Goal: Transaction & Acquisition: Purchase product/service

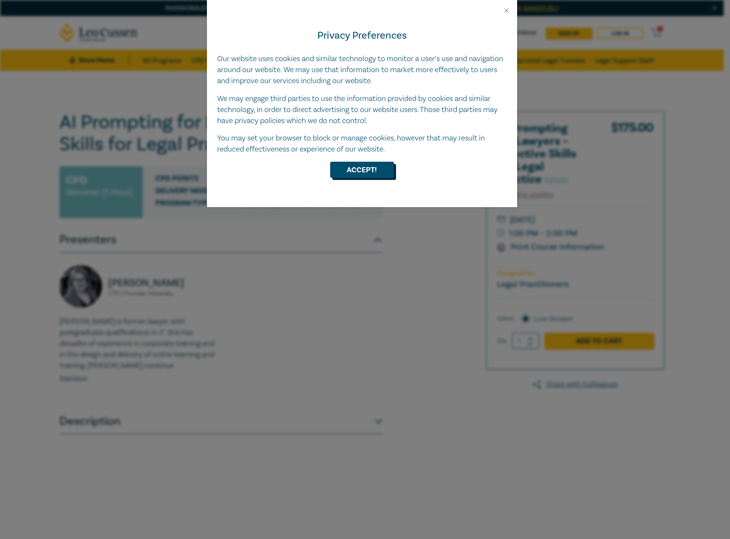
click at [349, 172] on button "Accept!" at bounding box center [362, 170] width 64 height 16
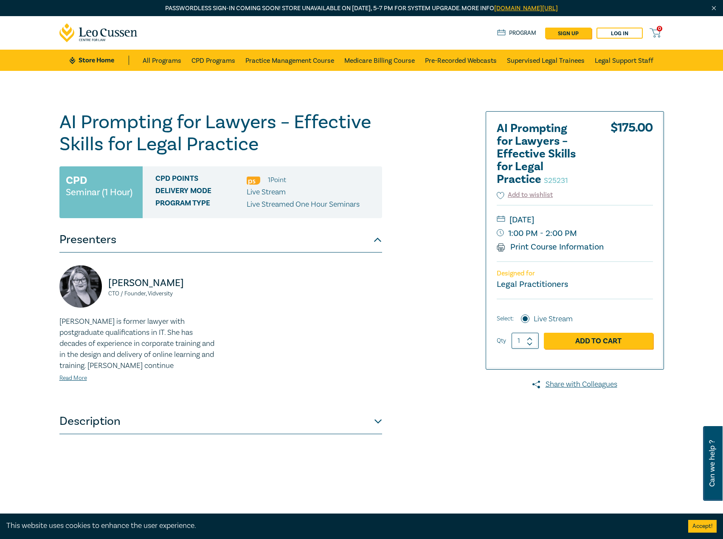
click at [517, 33] on link "Program" at bounding box center [516, 32] width 39 height 9
click at [588, 344] on link "Add to Cart" at bounding box center [598, 341] width 109 height 16
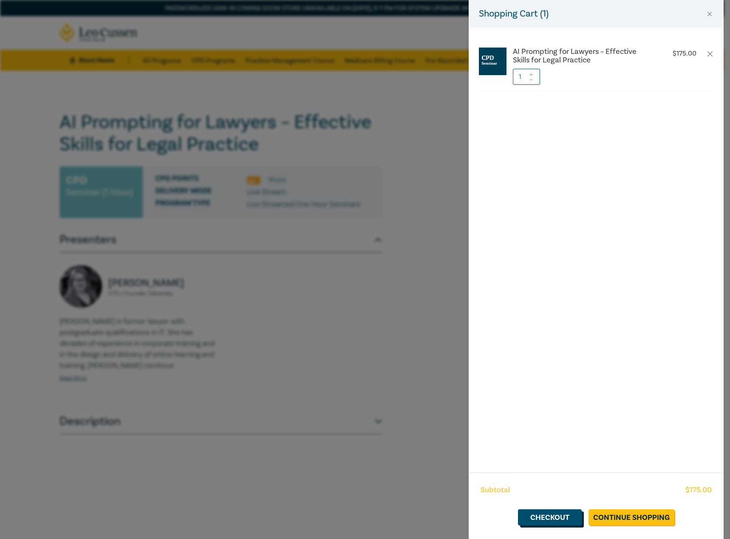
click at [554, 518] on link "Checkout" at bounding box center [550, 518] width 64 height 16
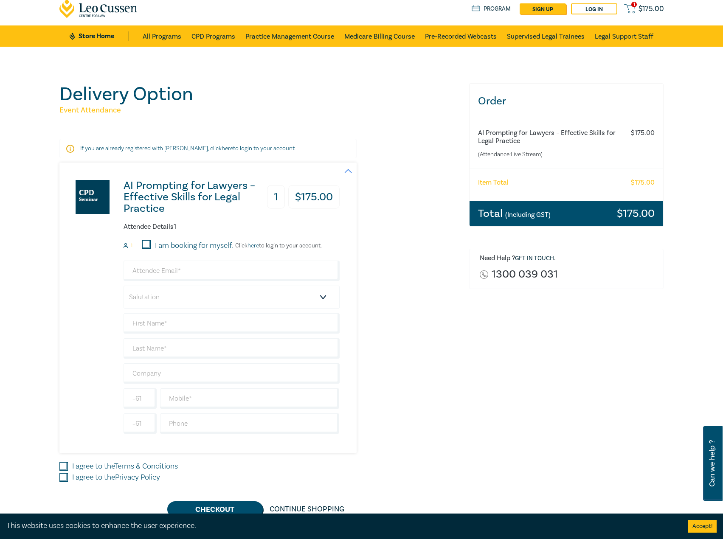
scroll to position [85, 0]
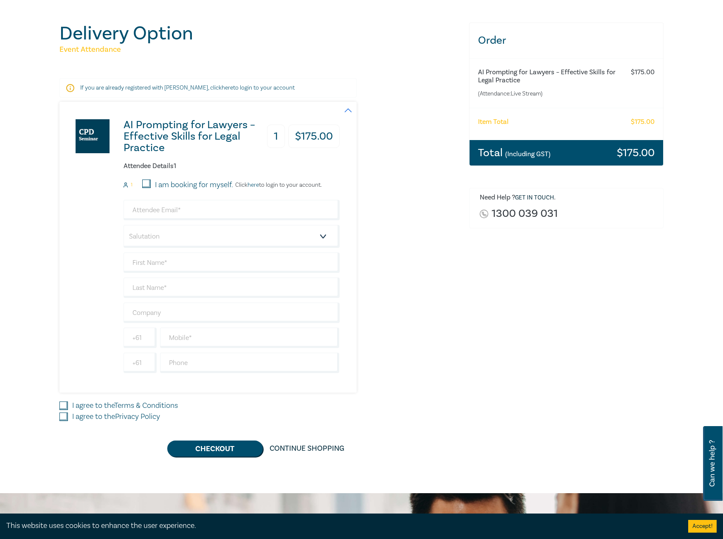
click at [57, 406] on div "Delivery Option Event Attendance If you are already registered with Leo Cussen,…" at bounding box center [259, 240] width 410 height 434
drag, startPoint x: 59, startPoint y: 406, endPoint x: 65, endPoint y: 406, distance: 5.9
click at [59, 406] on input "I agree to the Terms & Conditions" at bounding box center [63, 406] width 8 height 8
checkbox input "true"
click at [62, 418] on input "I agree to the Privacy Policy" at bounding box center [63, 417] width 8 height 8
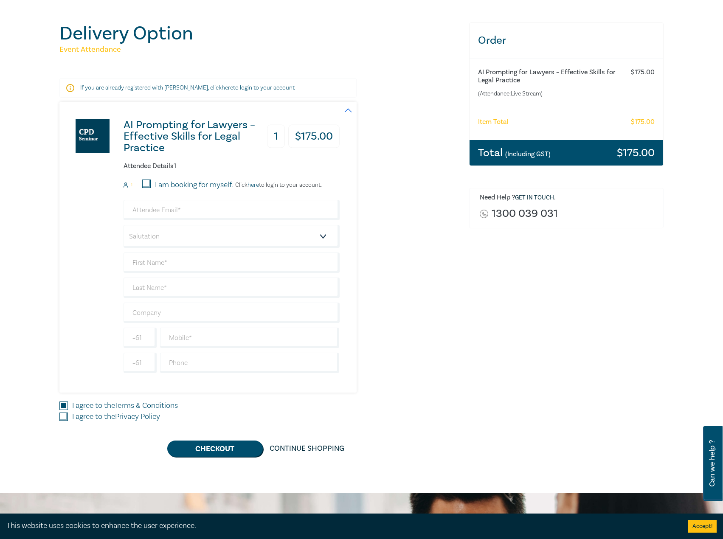
checkbox input "true"
click at [214, 448] on button "Checkout" at bounding box center [215, 449] width 96 height 16
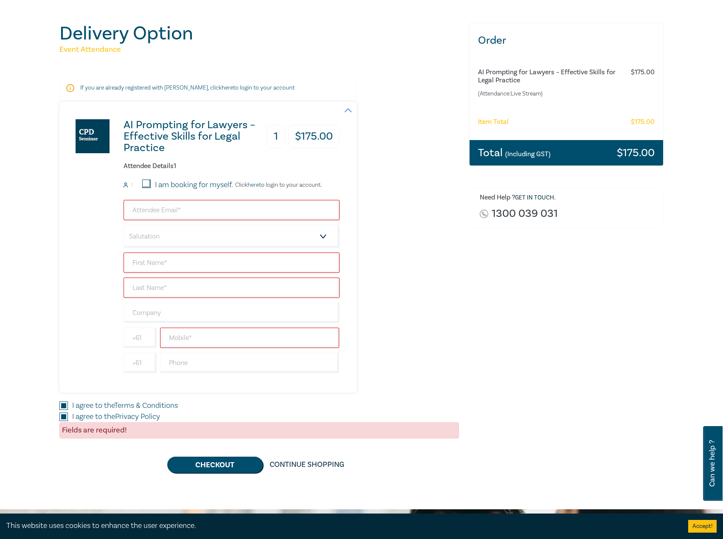
click at [222, 89] on link "here" at bounding box center [227, 88] width 11 height 8
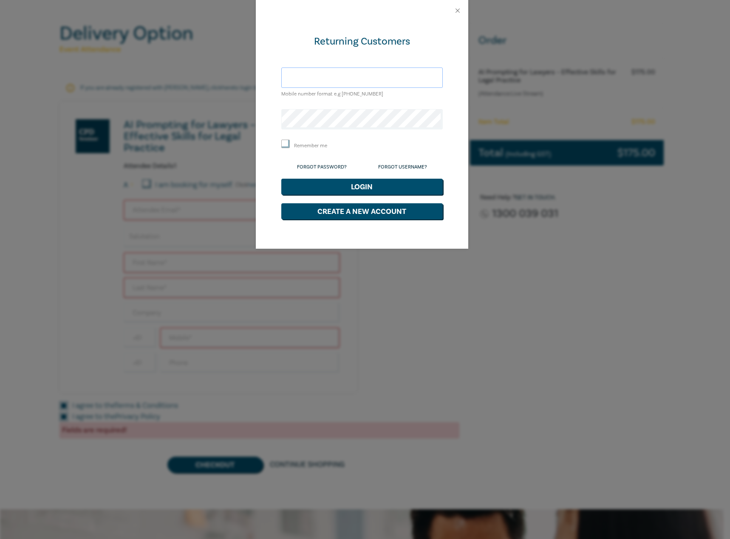
click at [350, 78] on input "text" at bounding box center [361, 78] width 161 height 20
type input "[EMAIL_ADDRESS][DOMAIN_NAME]"
click at [359, 186] on button "Login" at bounding box center [361, 187] width 161 height 16
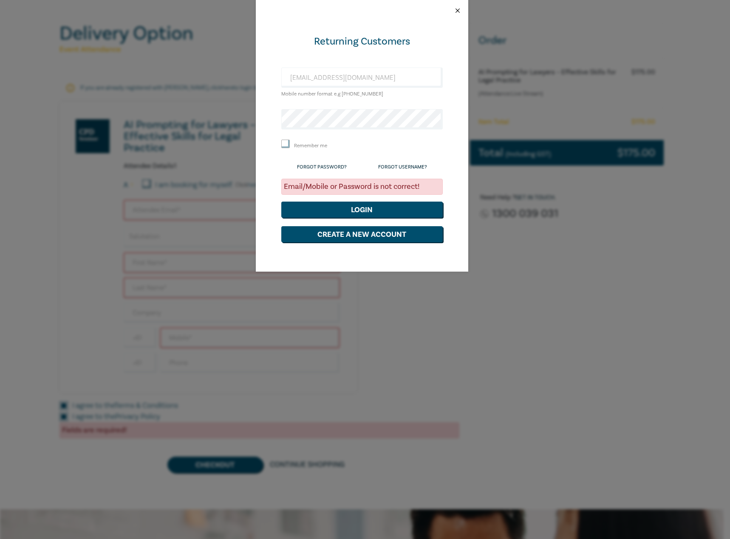
click at [460, 10] on button "Close" at bounding box center [458, 11] width 8 height 8
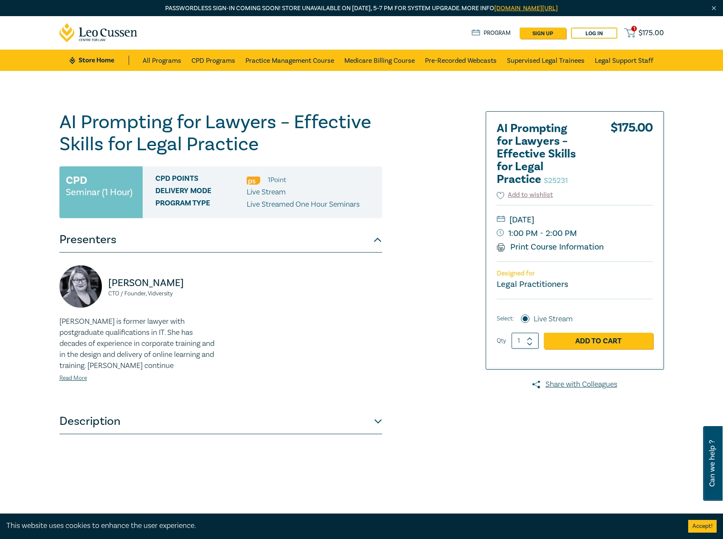
click at [637, 38] on link "1 $ 175.00" at bounding box center [643, 33] width 39 height 11
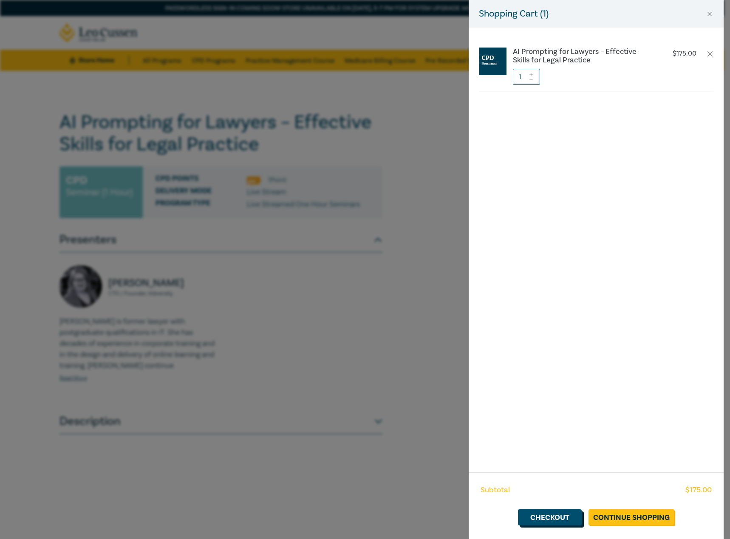
click at [552, 514] on link "Checkout" at bounding box center [550, 518] width 64 height 16
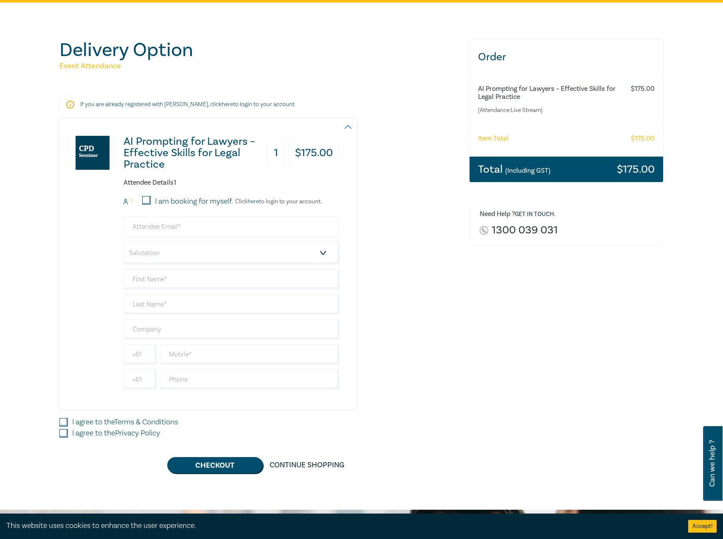
scroll to position [85, 0]
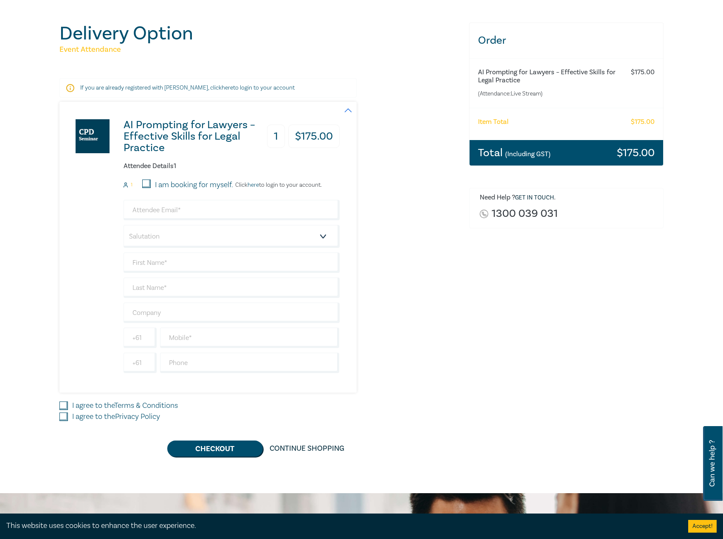
click at [145, 184] on input "I am booking for myself." at bounding box center [146, 184] width 8 height 8
checkbox input "true"
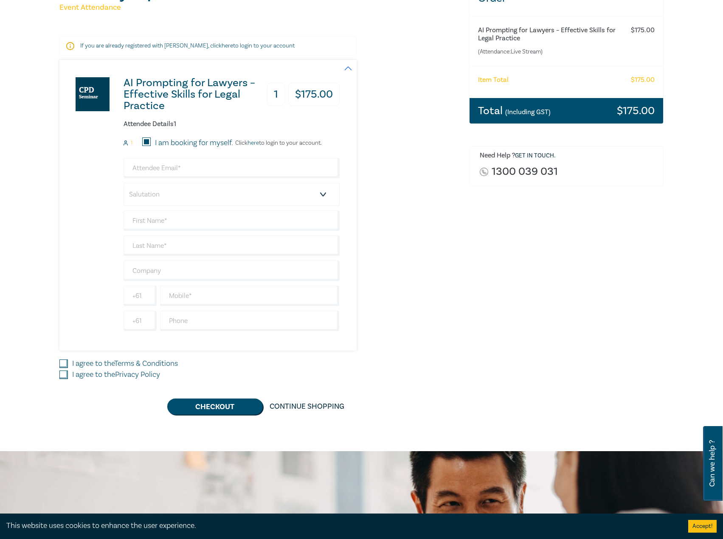
scroll to position [127, 0]
click at [176, 171] on input "email" at bounding box center [232, 168] width 216 height 20
type input "[EMAIL_ADDRESS][DOMAIN_NAME]"
click at [174, 198] on select "Salutation Mr. Mrs. Ms. Miss Dr. Prof. Other" at bounding box center [232, 194] width 216 height 23
select select "Mr."
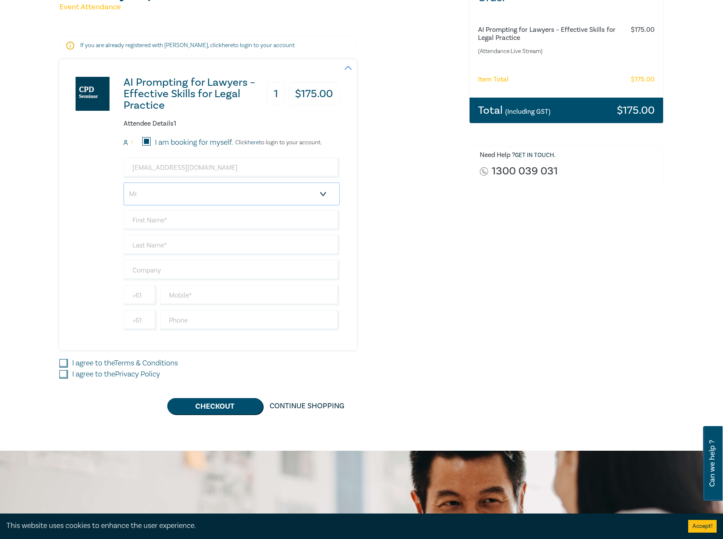
click at [124, 183] on select "Salutation Mr. Mrs. Ms. Miss Dr. Prof. Other" at bounding box center [232, 194] width 216 height 23
click at [158, 221] on input "text" at bounding box center [232, 220] width 216 height 20
type input "[PERSON_NAME]"
type input "Pignataro"
type input "[PERSON_NAME] Centre for Law"
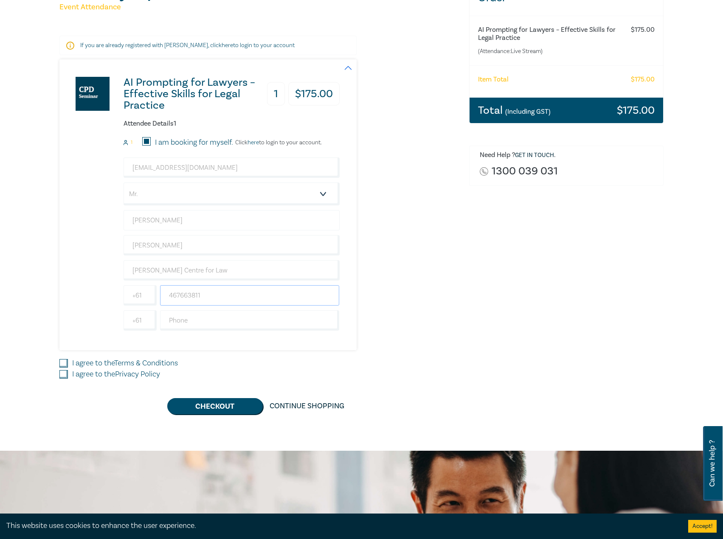
type input "467663811"
click at [67, 366] on input "I agree to the Terms & Conditions" at bounding box center [63, 363] width 8 height 8
checkbox input "true"
click at [63, 376] on input "I agree to the Privacy Policy" at bounding box center [63, 374] width 8 height 8
checkbox input "true"
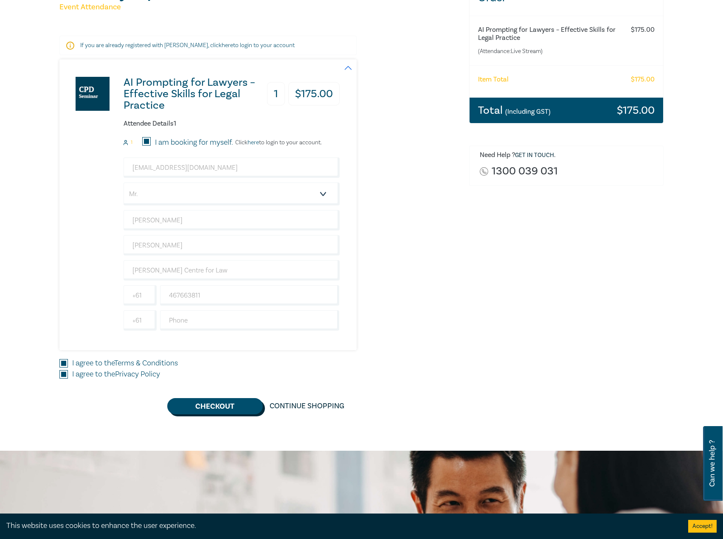
click at [232, 410] on button "Checkout" at bounding box center [215, 406] width 96 height 16
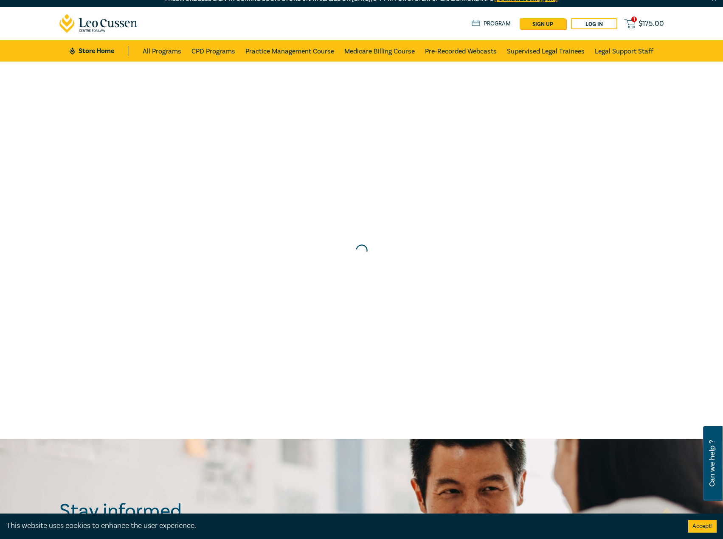
scroll to position [0, 0]
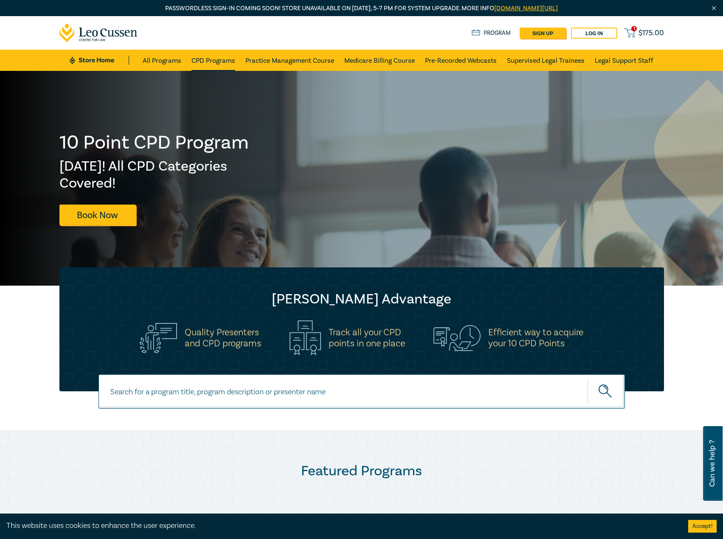
click at [221, 61] on link "CPD Programs" at bounding box center [214, 60] width 44 height 21
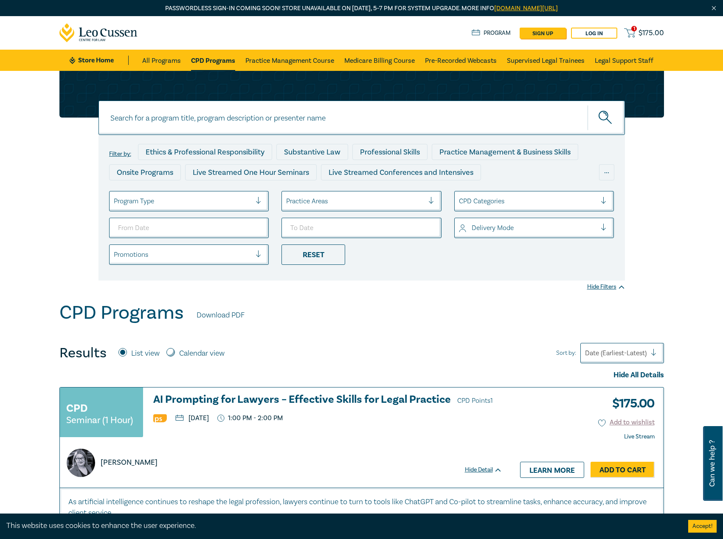
click at [642, 34] on span "$ 175.00" at bounding box center [651, 32] width 25 height 9
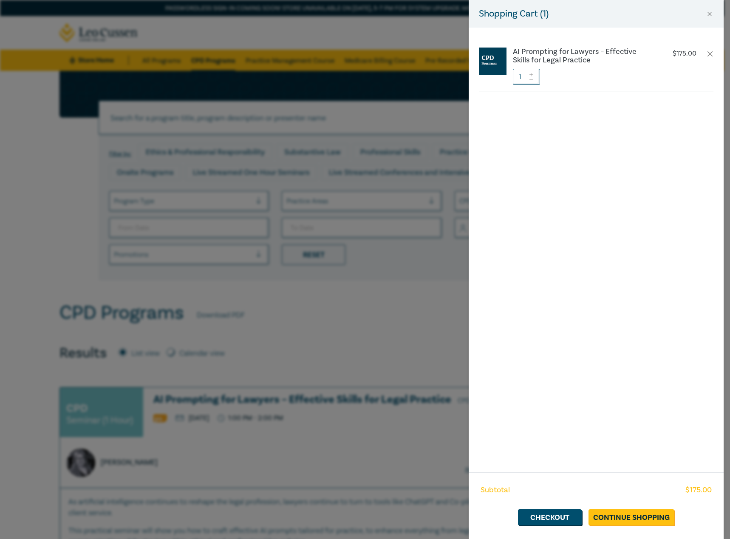
click at [709, 58] on li "AI Prompting for Lawyers – Effective Skills for Legal Practice $ 175.00 1" at bounding box center [596, 66] width 234 height 51
click at [709, 53] on button "button" at bounding box center [709, 54] width 7 height 7
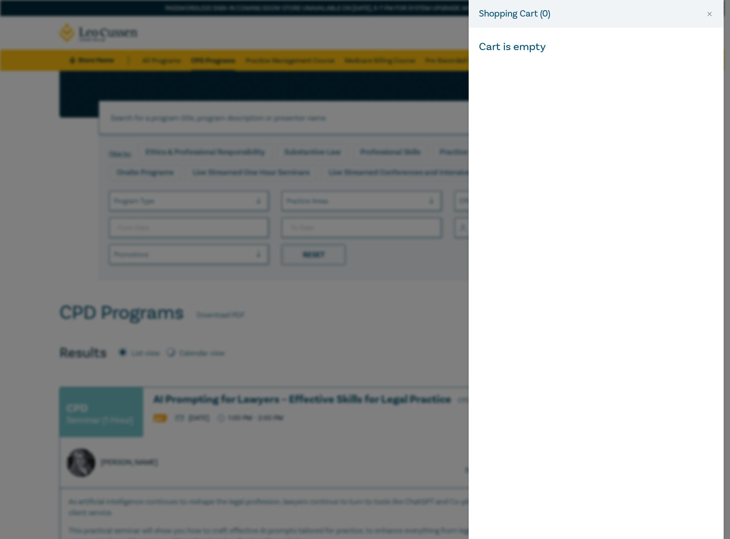
click at [401, 33] on div "Shopping Cart ( 0 ) Cart is empty" at bounding box center [365, 269] width 730 height 539
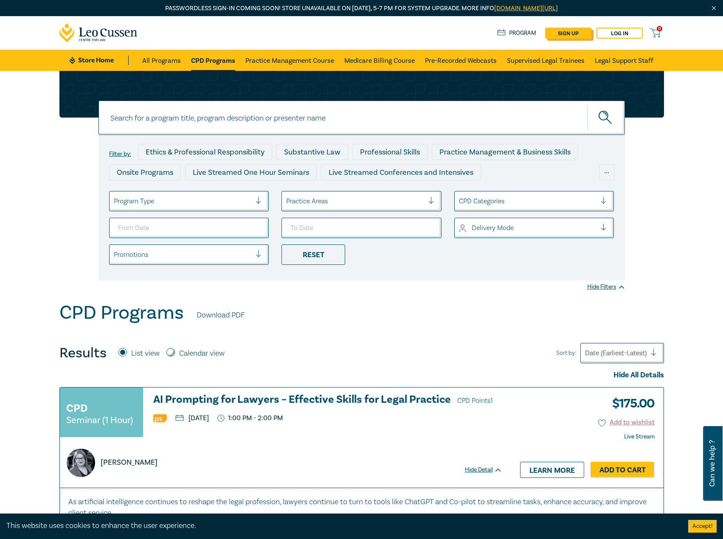
click at [571, 33] on link "sign up" at bounding box center [568, 33] width 46 height 11
select select "AU"
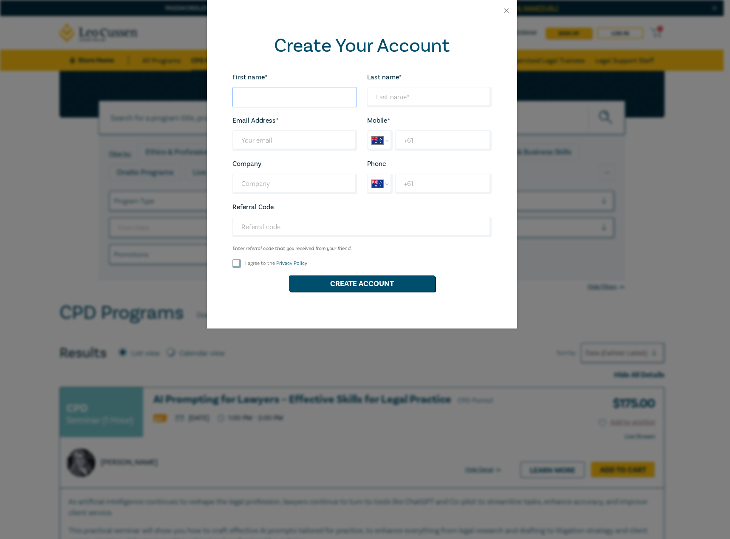
click at [316, 95] on input "First name*" at bounding box center [294, 97] width 124 height 20
drag, startPoint x: 297, startPoint y: 94, endPoint x: 265, endPoint y: 100, distance: 32.5
click at [265, 100] on input "First name*" at bounding box center [294, 97] width 124 height 20
type input "[PERSON_NAME]"
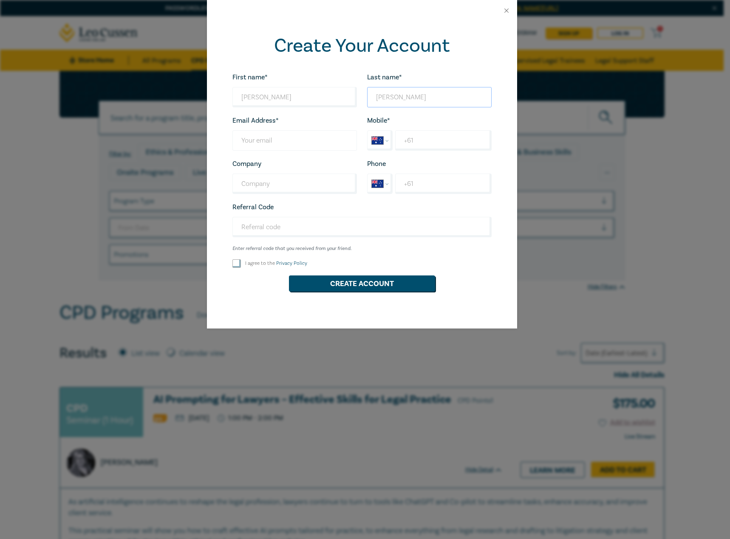
type input "[PERSON_NAME]"
click at [280, 140] on input "Last name*" at bounding box center [294, 140] width 124 height 20
type input "[EMAIL_ADDRESS][DOMAIN_NAME]"
click at [448, 142] on input "+61" at bounding box center [443, 140] width 96 height 20
type input "+61 467 663 811"
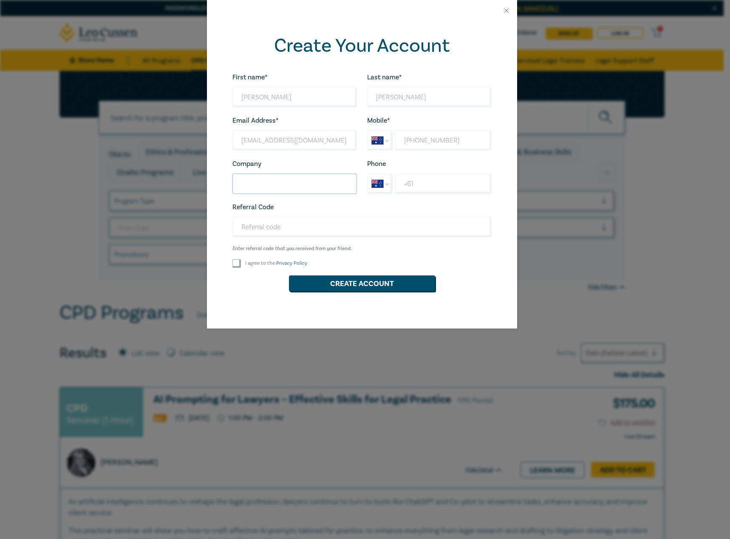
click at [294, 186] on input "Company" at bounding box center [294, 184] width 124 height 20
type input "Leo Cussen"
click at [298, 231] on input "Referral Code" at bounding box center [361, 227] width 259 height 20
click at [240, 263] on input "I agree to the Privacy Policy" at bounding box center [236, 263] width 8 height 8
checkbox input "true"
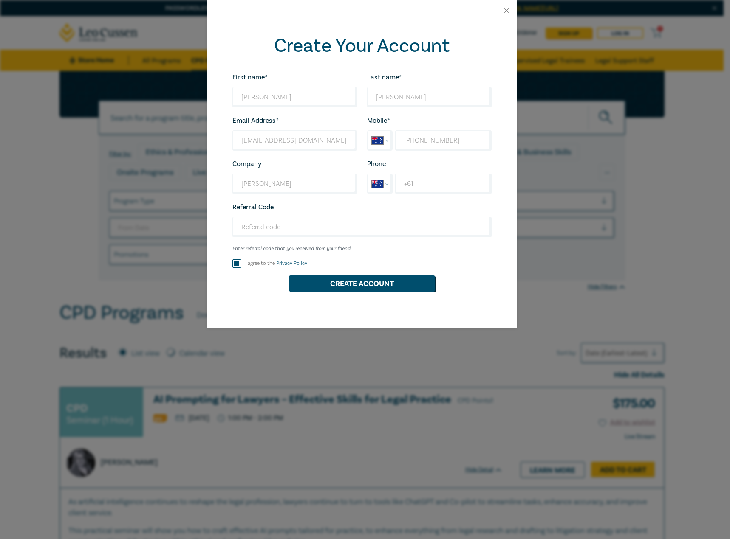
click at [367, 295] on div "First name* Michael Looks good! Last name* Pignataro Looks good! Email Address*…" at bounding box center [361, 186] width 269 height 228
click at [362, 286] on button "Create Account" at bounding box center [362, 284] width 146 height 16
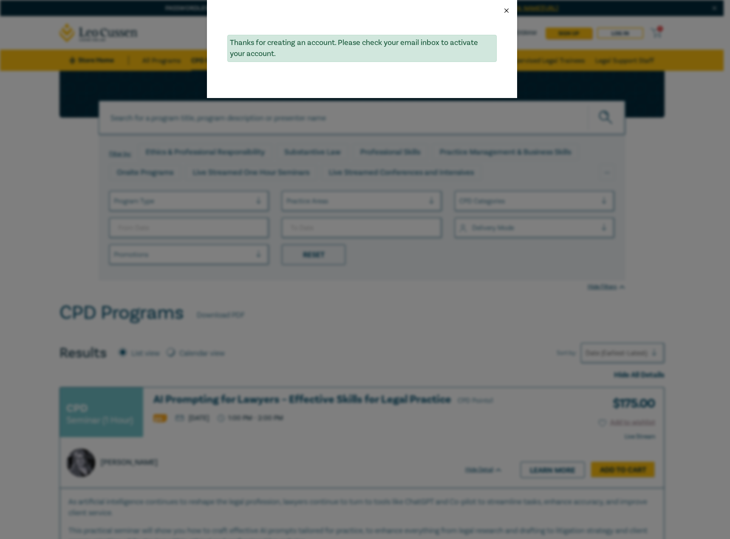
click at [506, 11] on button "Close" at bounding box center [506, 11] width 8 height 8
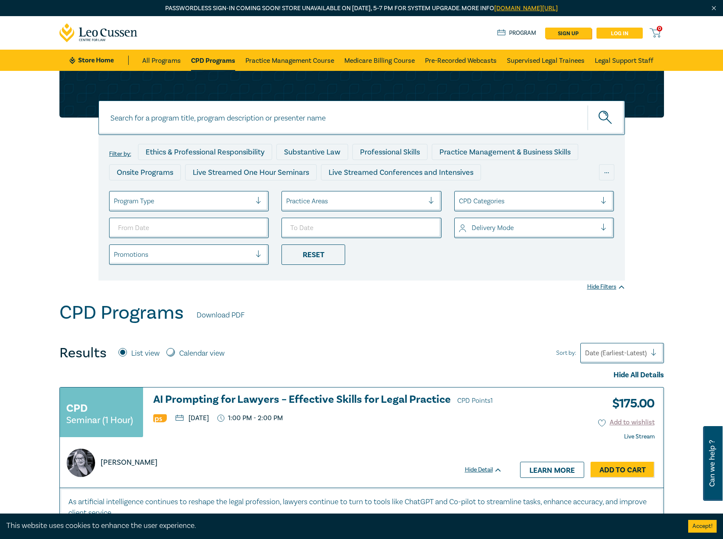
click at [625, 33] on link "Log in" at bounding box center [620, 33] width 46 height 11
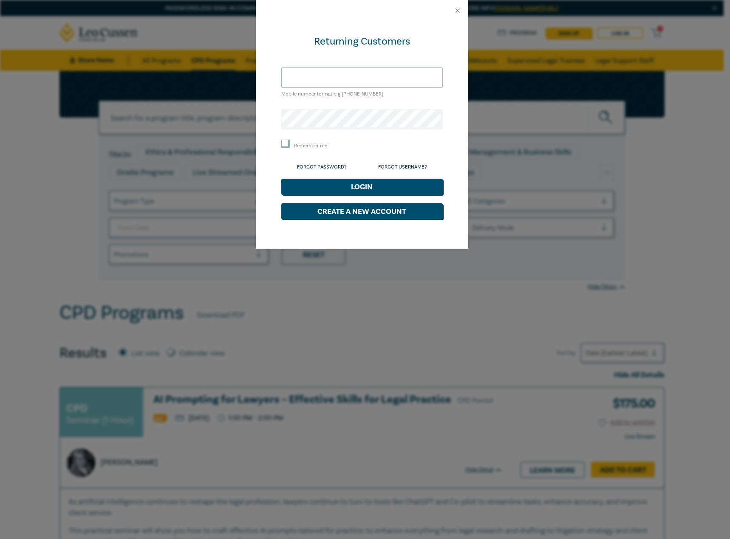
type input "[EMAIL_ADDRESS][DOMAIN_NAME]"
click at [358, 185] on button "Login" at bounding box center [361, 187] width 161 height 16
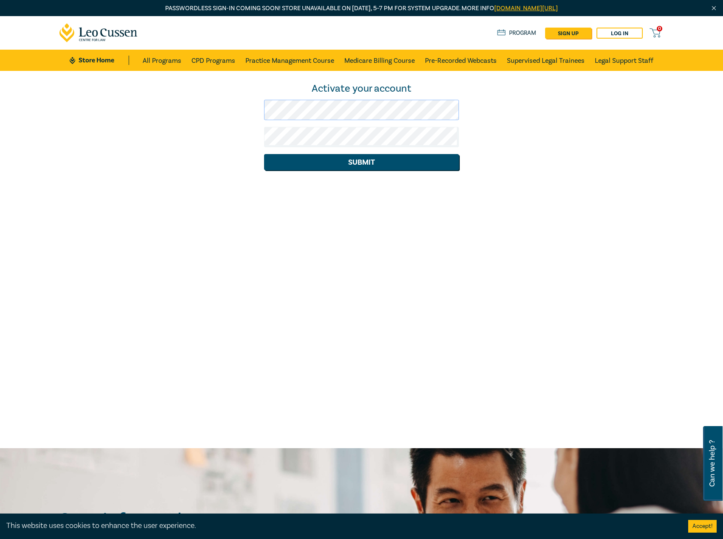
click at [237, 110] on div "Activate your account Submit" at bounding box center [361, 126] width 615 height 88
click at [355, 165] on button "Submit" at bounding box center [361, 162] width 195 height 16
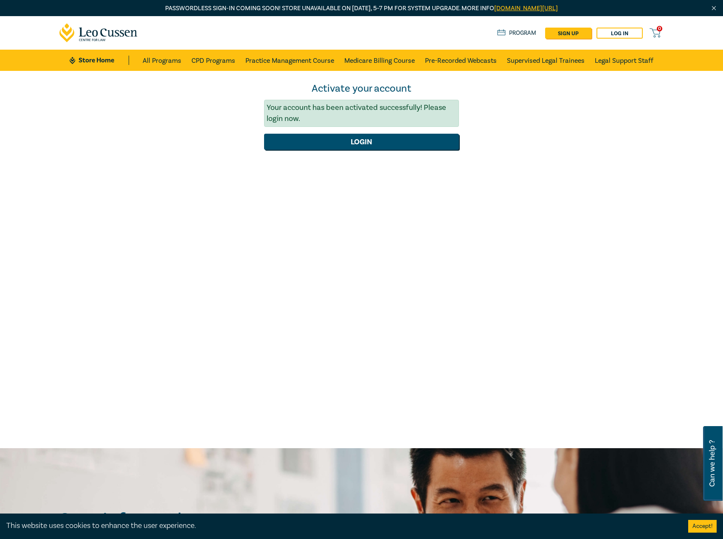
click at [376, 132] on form "Activate your account Your account has been activated successfully! Please logi…" at bounding box center [361, 116] width 195 height 68
click at [375, 139] on button "Login" at bounding box center [361, 142] width 195 height 16
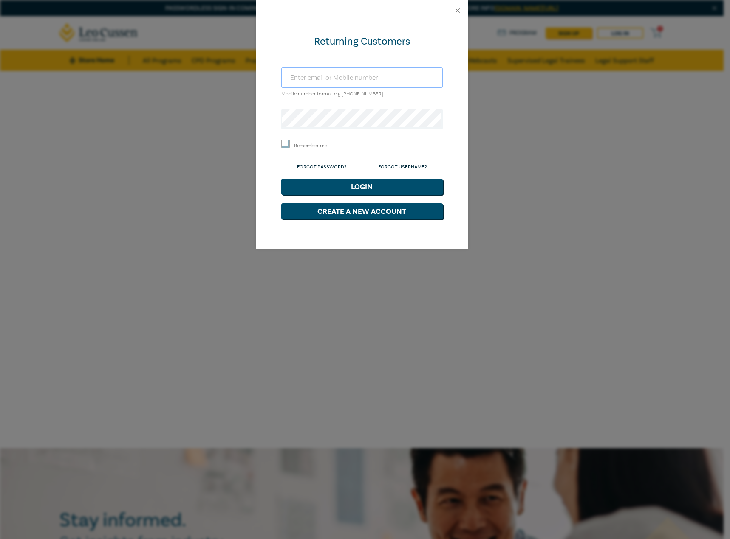
type input "[EMAIL_ADDRESS][DOMAIN_NAME]"
click at [369, 187] on button "Login" at bounding box center [361, 187] width 161 height 16
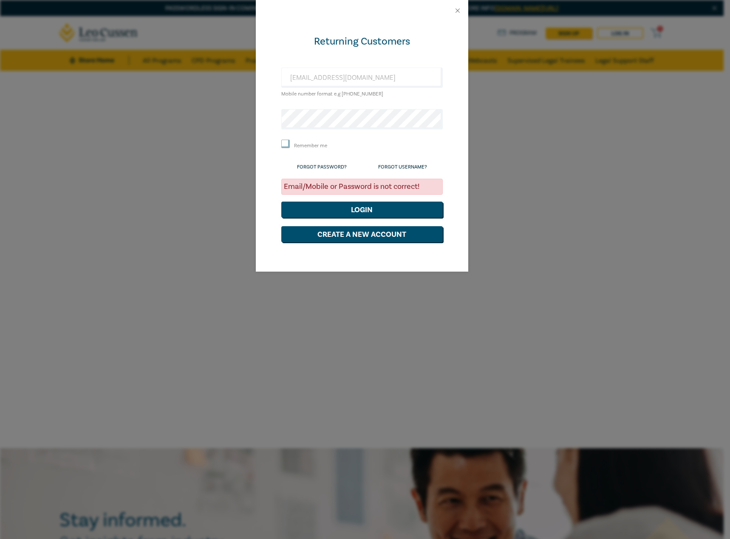
click at [584, 109] on div "Returning Customers mpignataro@leocussen.edu.au Mobile number format e.g +61 00…" at bounding box center [365, 269] width 730 height 539
click at [361, 211] on button "Login" at bounding box center [361, 210] width 161 height 16
click at [458, 10] on button "Close" at bounding box center [458, 11] width 8 height 8
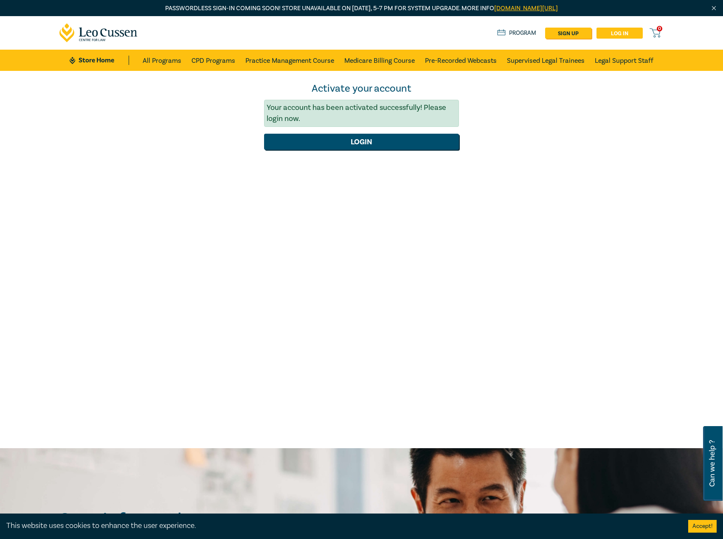
click at [620, 33] on link "Log in" at bounding box center [620, 33] width 46 height 11
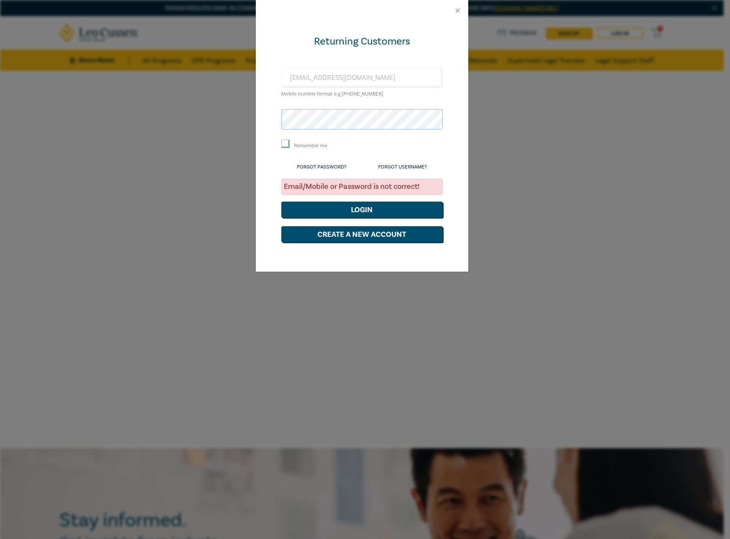
click at [250, 114] on div "Returning Customers mpignataro@leocussen.edu.au Mobile number format e.g +61 00…" at bounding box center [365, 269] width 730 height 539
click at [346, 211] on button "Login" at bounding box center [361, 210] width 161 height 16
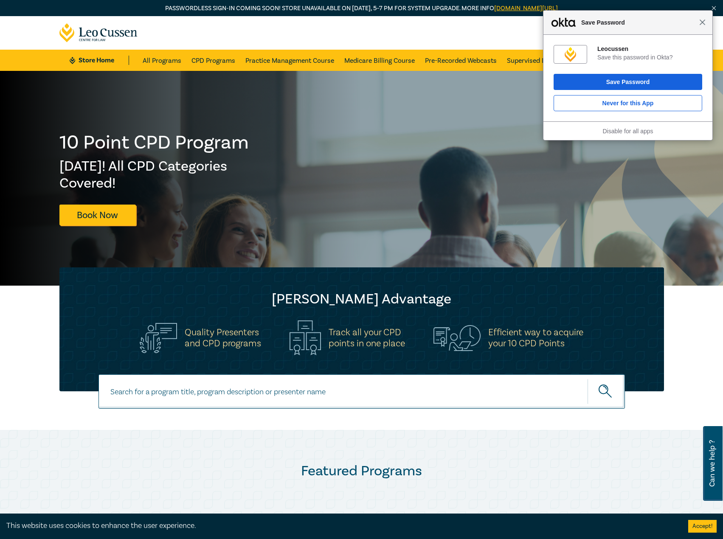
click at [703, 24] on span "Close" at bounding box center [702, 22] width 6 height 6
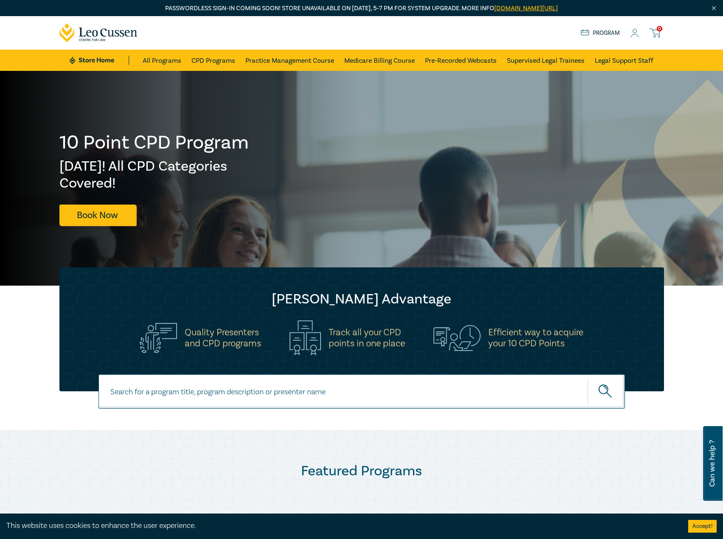
click at [634, 35] on icon at bounding box center [635, 33] width 8 height 9
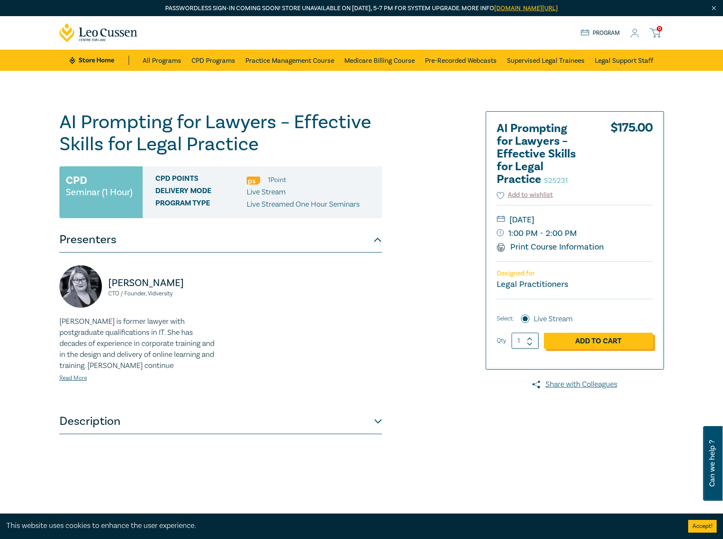
click at [595, 339] on link "Add to Cart" at bounding box center [598, 341] width 109 height 16
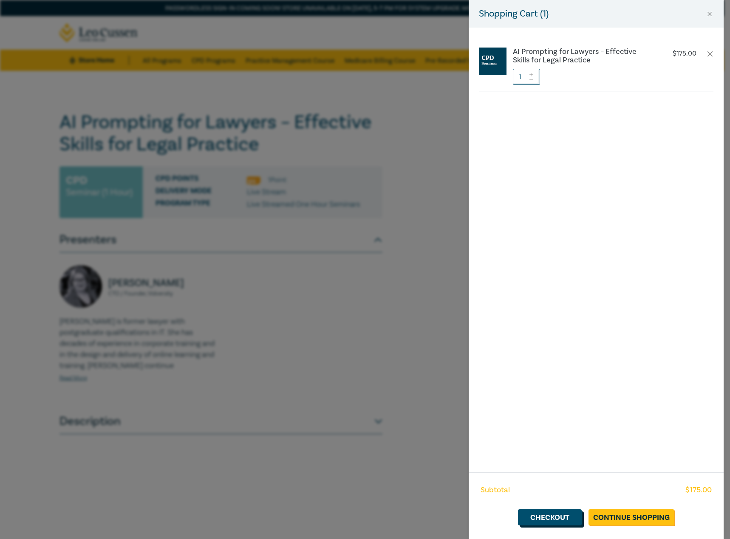
click at [552, 518] on link "Checkout" at bounding box center [550, 518] width 64 height 16
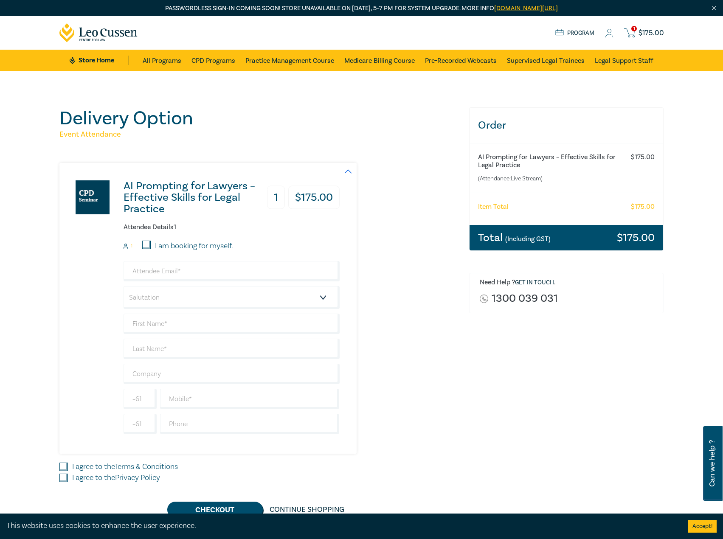
click at [511, 177] on small "(Attendance: Live Stream )" at bounding box center [549, 179] width 143 height 8
click at [161, 292] on select "Salutation Mr. Mrs. Ms. Miss Dr. Prof. Other" at bounding box center [232, 297] width 216 height 23
select select "Mr."
click at [124, 286] on select "Salutation Mr. Mrs. Ms. Miss Dr. Prof. Other" at bounding box center [232, 297] width 216 height 23
click at [145, 242] on input "I am booking for myself." at bounding box center [146, 245] width 8 height 8
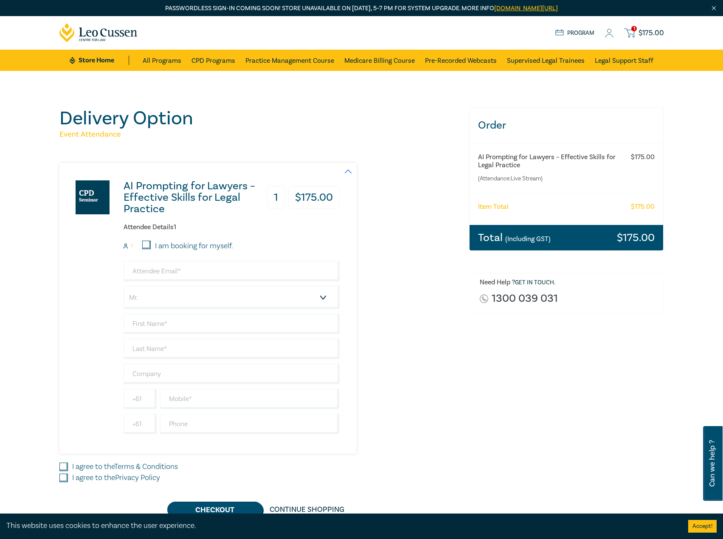
checkbox input "true"
type input "[EMAIL_ADDRESS][DOMAIN_NAME]"
type input "[PERSON_NAME]"
type input "467663811"
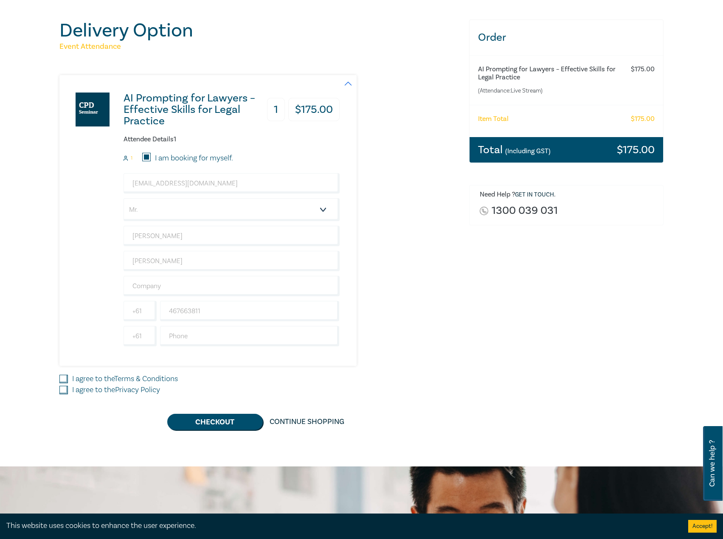
scroll to position [127, 0]
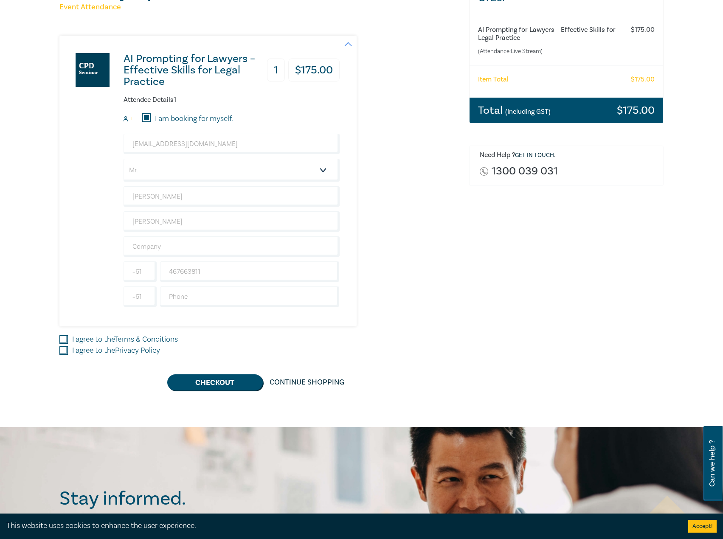
click at [66, 340] on input "I agree to the Terms & Conditions" at bounding box center [63, 339] width 8 height 8
checkbox input "true"
click at [65, 352] on input "I agree to the Privacy Policy" at bounding box center [63, 351] width 8 height 8
checkbox input "true"
click at [211, 381] on button "Checkout" at bounding box center [215, 383] width 96 height 16
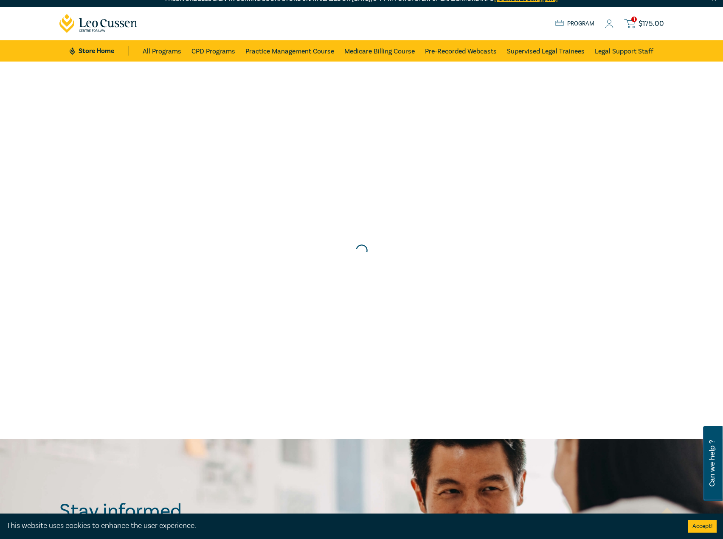
scroll to position [0, 0]
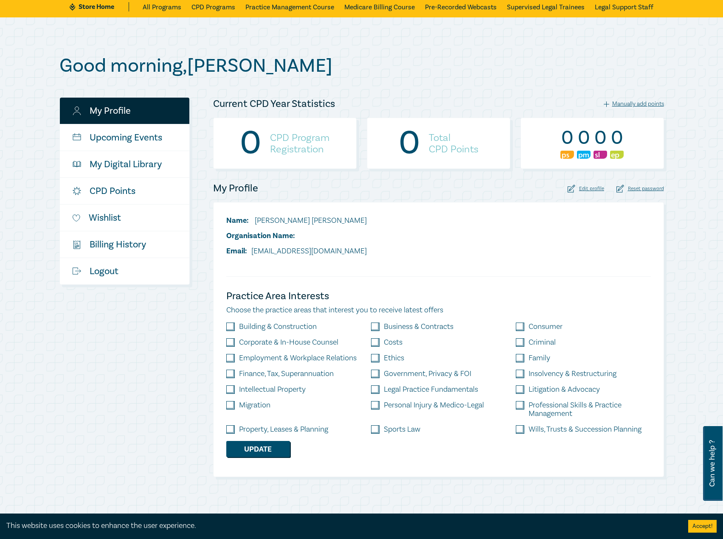
scroll to position [42, 0]
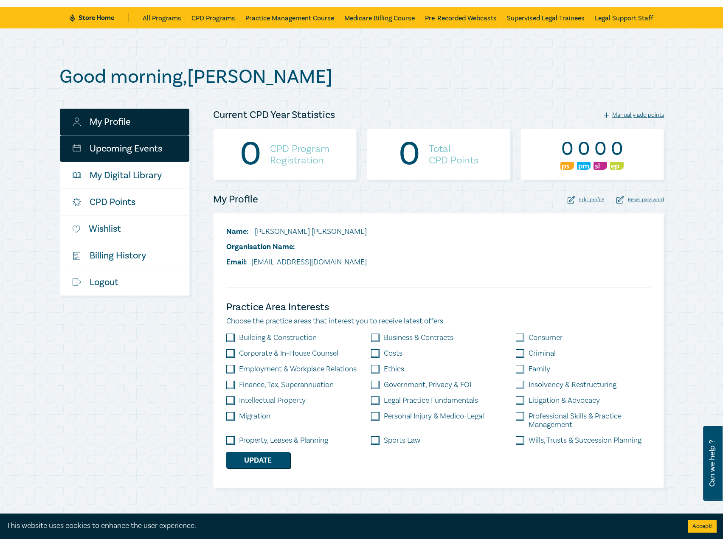
click at [117, 151] on link "Upcoming Events" at bounding box center [125, 148] width 130 height 26
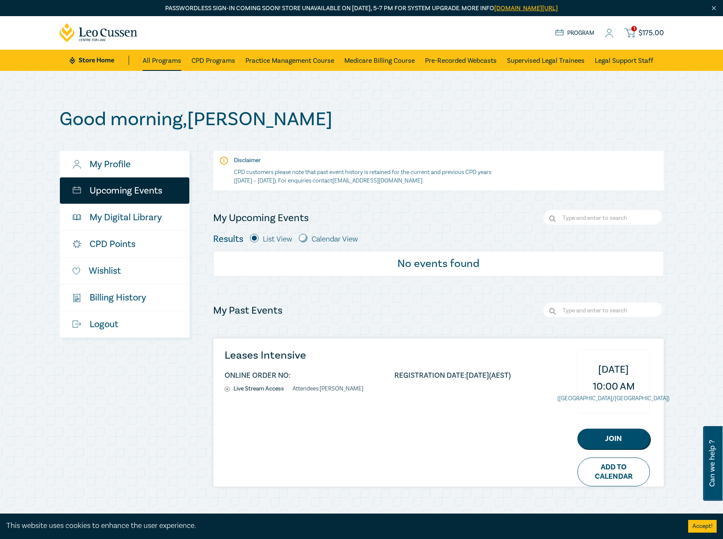
click at [168, 59] on link "All Programs" at bounding box center [162, 60] width 39 height 21
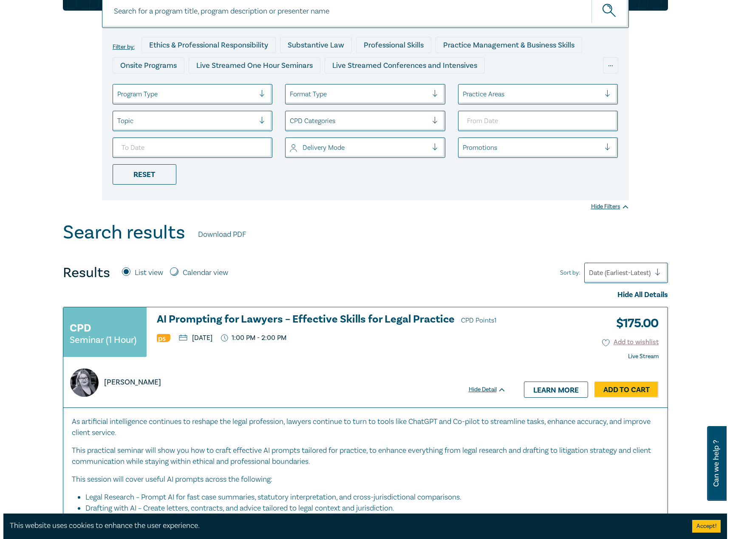
scroll to position [127, 0]
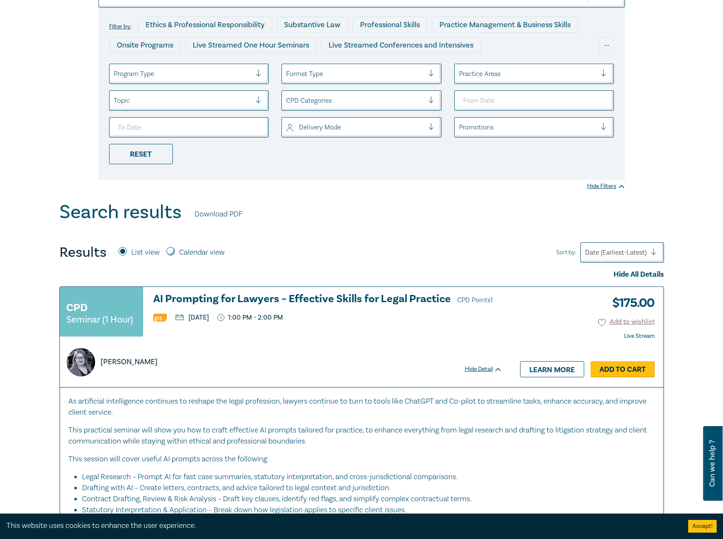
click at [617, 370] on link "Add to Cart" at bounding box center [623, 369] width 64 height 16
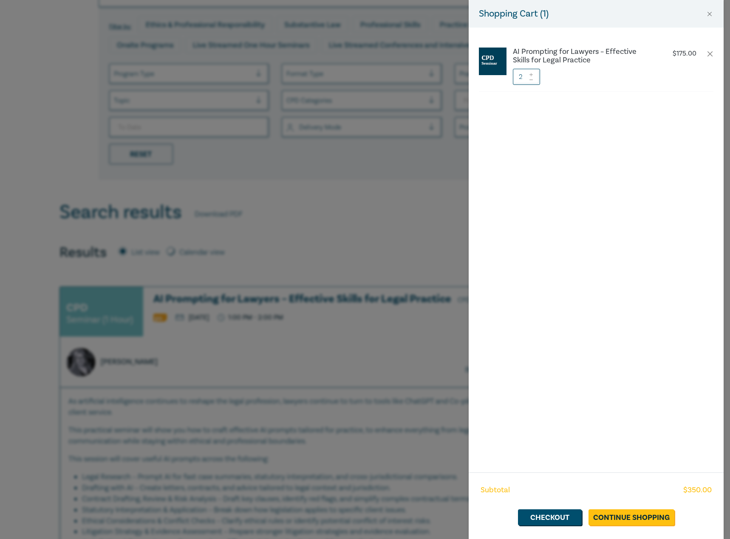
click at [531, 80] on icon at bounding box center [530, 79] width 3 height 0
click at [612, 516] on link "Continue Shopping" at bounding box center [631, 518] width 86 height 16
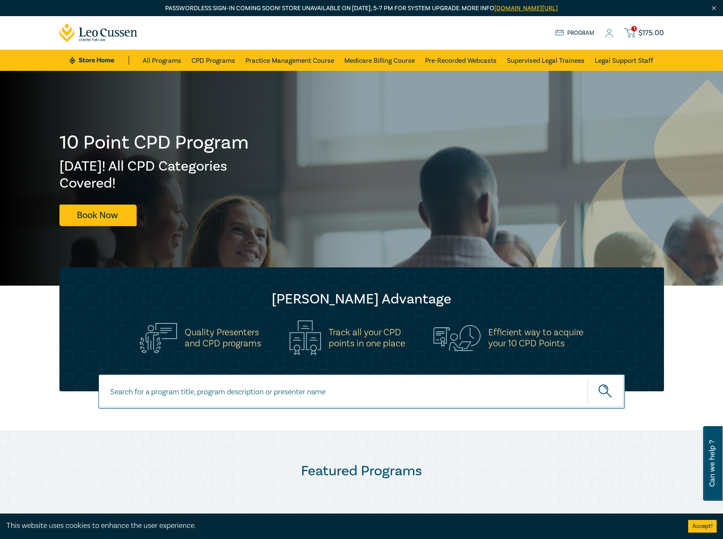
click at [654, 30] on span "$ 175.00" at bounding box center [651, 32] width 25 height 9
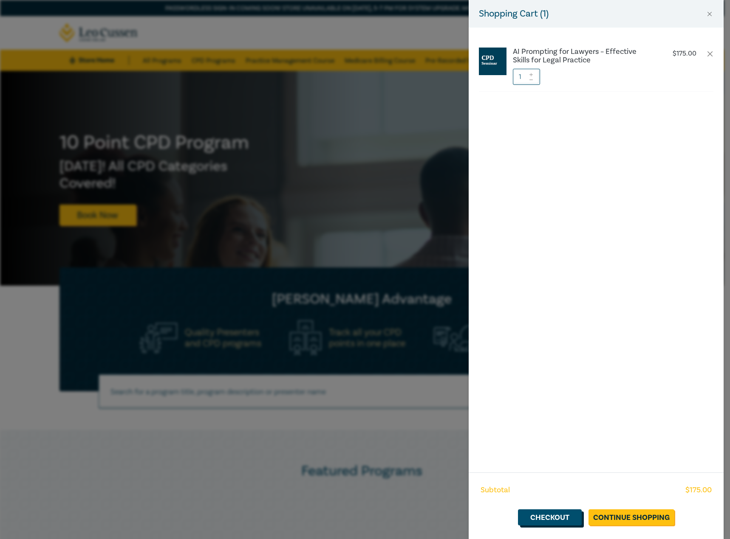
click at [557, 519] on link "Checkout" at bounding box center [550, 518] width 64 height 16
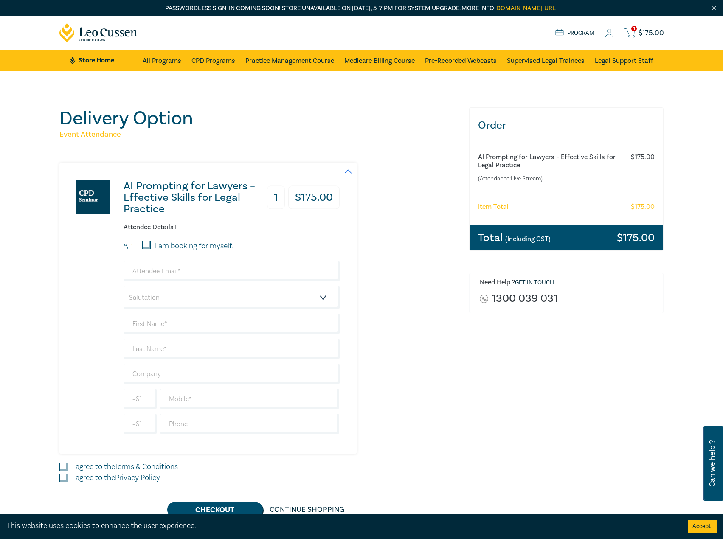
click at [64, 465] on input "I agree to the Terms & Conditions" at bounding box center [63, 467] width 8 height 8
checkbox input "true"
click at [63, 477] on input "I agree to the Privacy Policy" at bounding box center [63, 478] width 8 height 8
checkbox input "true"
click at [150, 244] on input "I am booking for myself." at bounding box center [146, 245] width 8 height 8
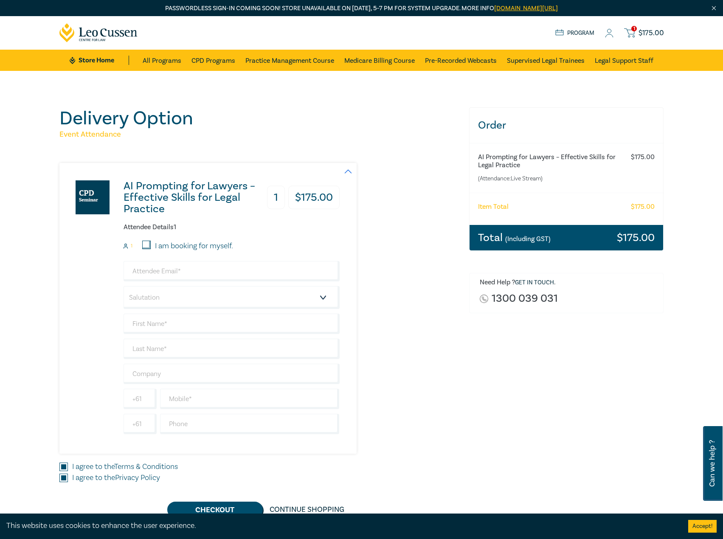
checkbox input "true"
type input "[EMAIL_ADDRESS][DOMAIN_NAME]"
type input "[PERSON_NAME]"
type input "467663811"
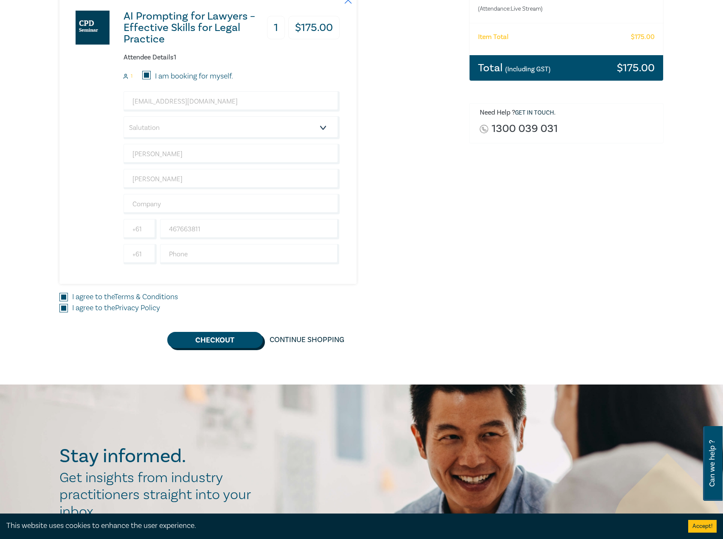
click at [219, 333] on button "Checkout" at bounding box center [215, 340] width 96 height 16
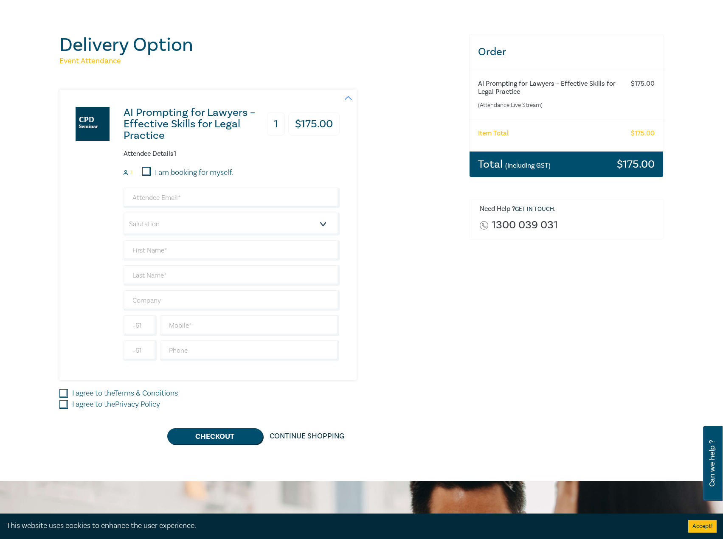
scroll to position [85, 0]
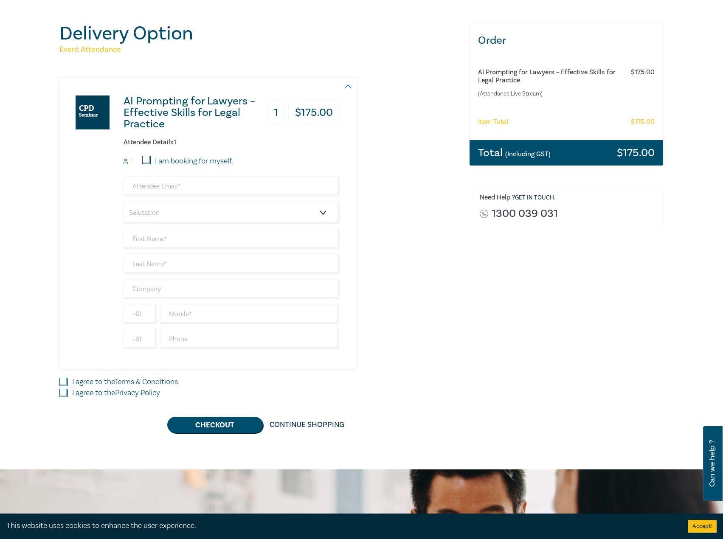
click at [169, 161] on label "I am booking for myself." at bounding box center [194, 161] width 78 height 11
click at [151, 161] on input "I am booking for myself." at bounding box center [146, 160] width 8 height 8
checkbox input "true"
type input "[EMAIL_ADDRESS][DOMAIN_NAME]"
type input "[PERSON_NAME]"
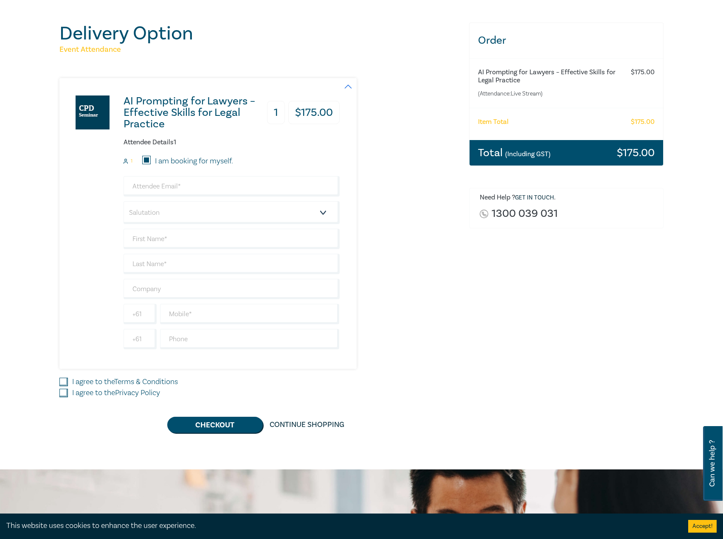
type input "[PERSON_NAME]"
type input "467663811"
click at [110, 378] on label "I agree to the Terms & Conditions" at bounding box center [125, 382] width 106 height 11
click at [68, 378] on input "I agree to the Terms & Conditions" at bounding box center [63, 382] width 8 height 8
checkbox input "true"
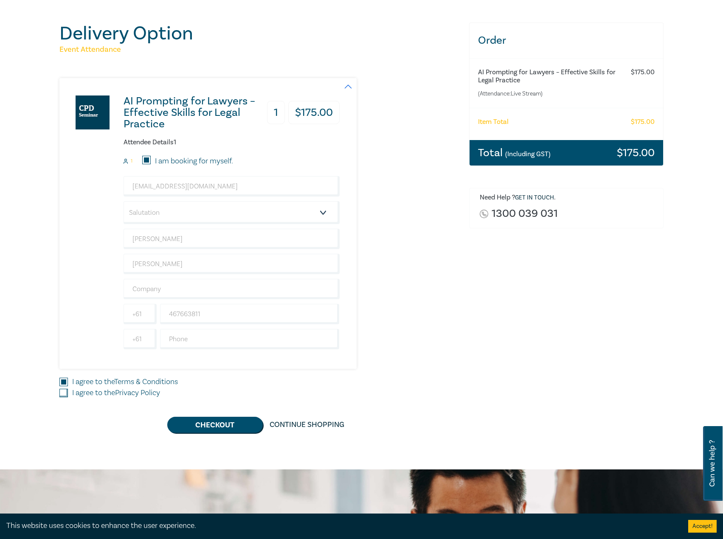
click at [107, 392] on label "I agree to the Privacy Policy" at bounding box center [116, 393] width 88 height 11
click at [68, 392] on input "I agree to the Privacy Policy" at bounding box center [63, 393] width 8 height 8
checkbox input "true"
click at [229, 425] on button "Checkout" at bounding box center [215, 425] width 96 height 16
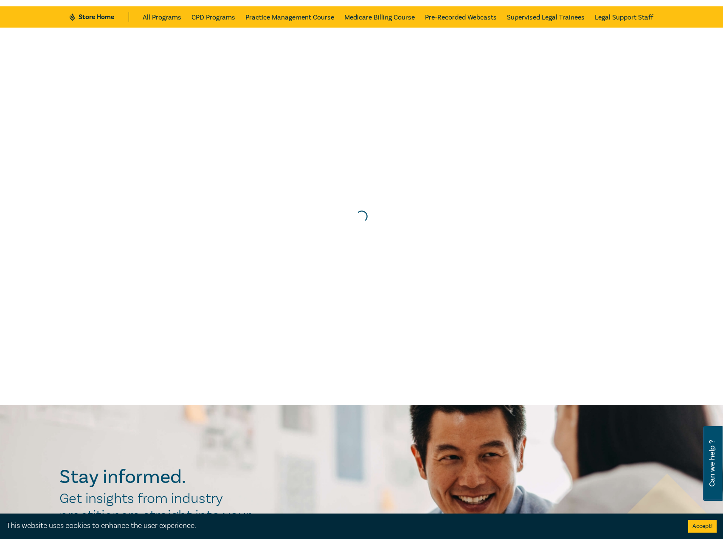
scroll to position [0, 0]
